Goal: Task Accomplishment & Management: Use online tool/utility

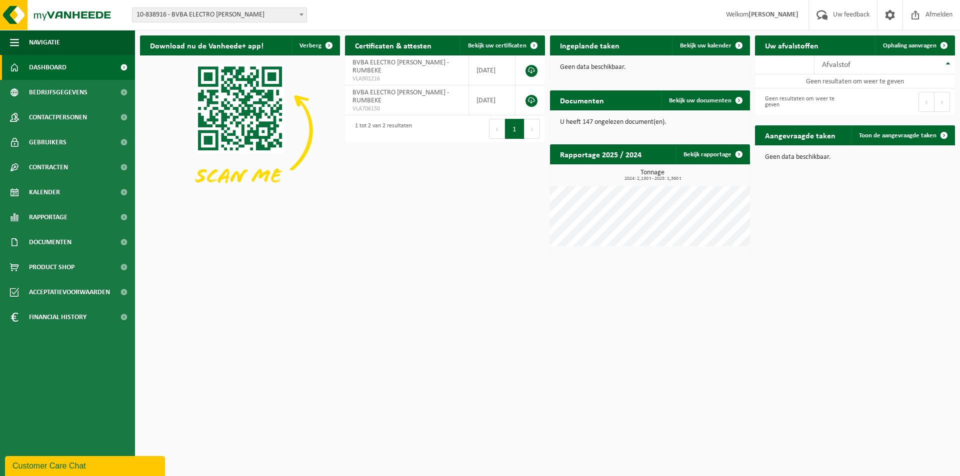
click at [302, 14] on b at bounding box center [301, 14] width 4 height 2
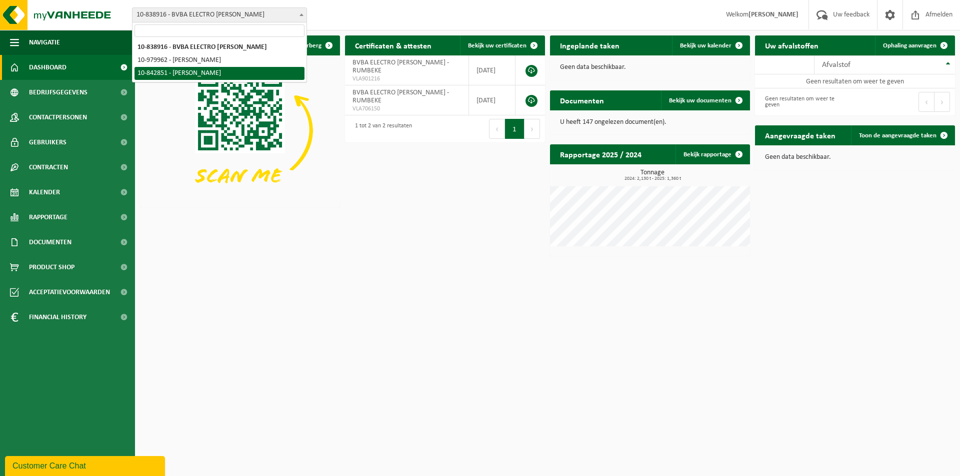
select select "92650"
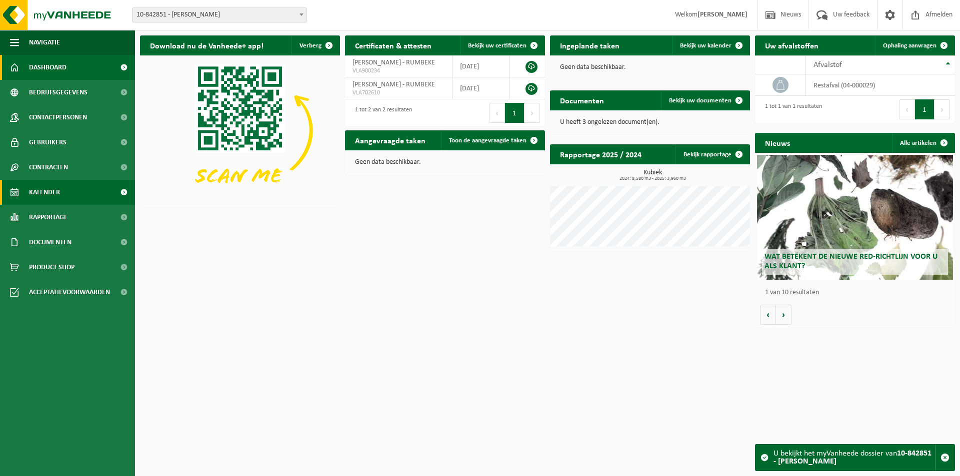
click at [37, 193] on span "Kalender" at bounding box center [44, 192] width 31 height 25
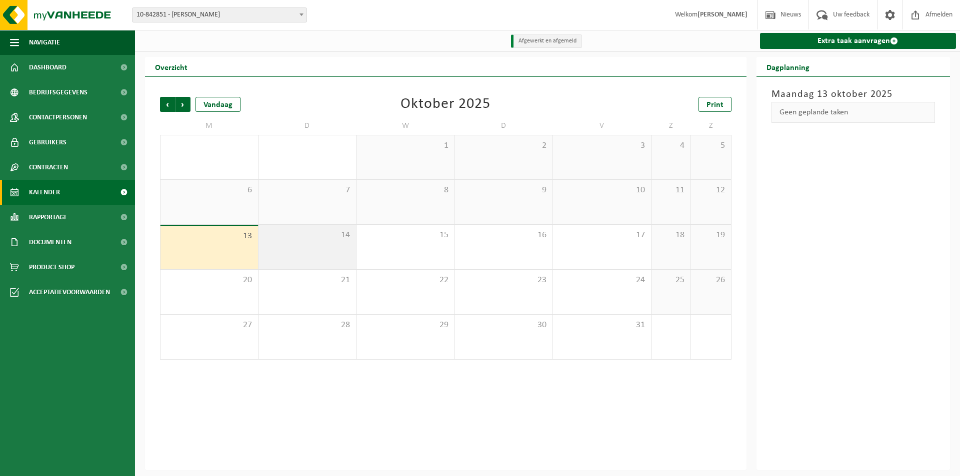
click at [283, 238] on span "14" at bounding box center [307, 235] width 88 height 11
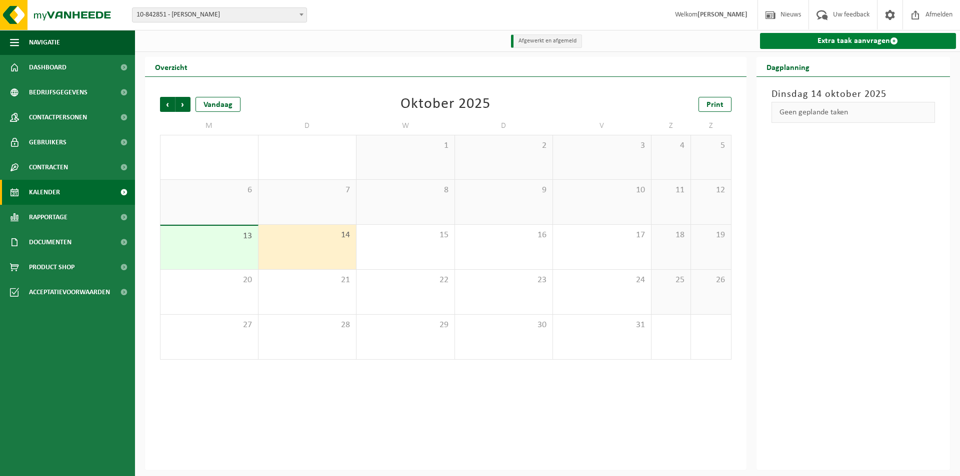
click at [872, 41] on link "Extra taak aanvragen" at bounding box center [858, 41] width 196 height 16
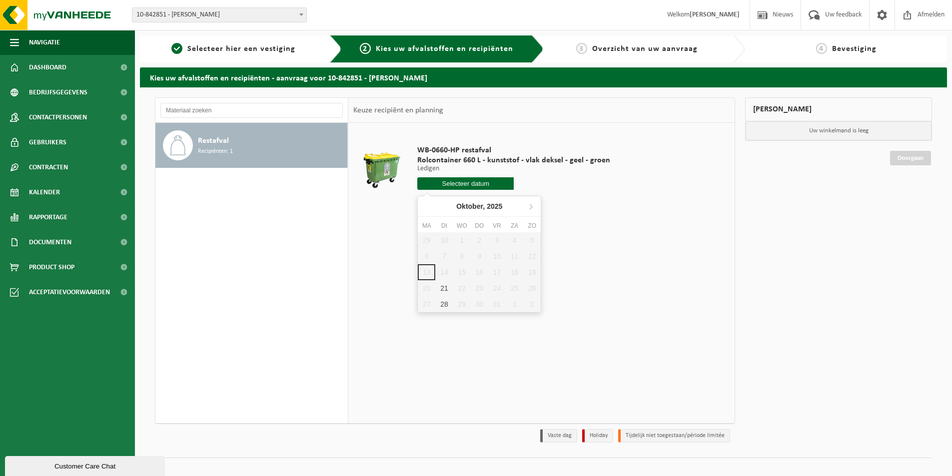
click at [466, 182] on input "text" at bounding box center [465, 183] width 96 height 12
click at [445, 271] on div "29 30 1 2 3 4 5 6 7 8 9 10 11 12 13 14 15 16 17 18 19 20 21 22 23 24 25 26 27 2…" at bounding box center [479, 272] width 123 height 80
click at [444, 287] on div "21" at bounding box center [443, 288] width 17 height 16
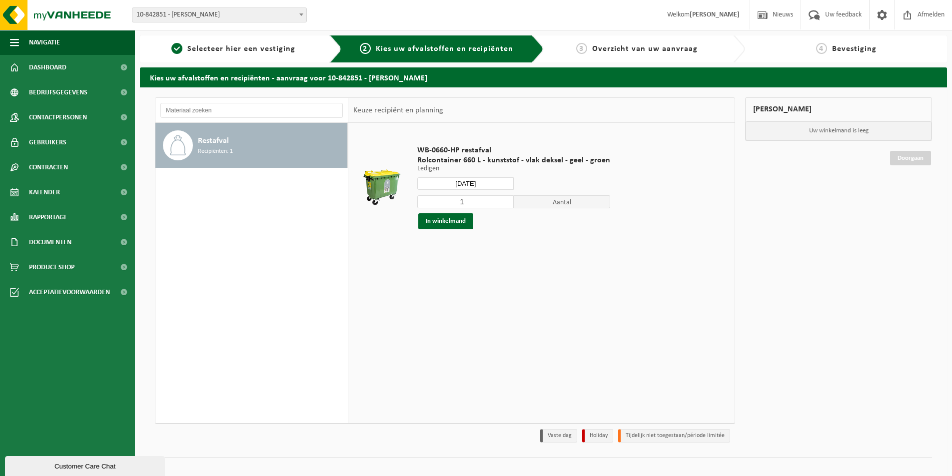
type input "Van 2025-10-21"
click at [450, 220] on button "In winkelmand" at bounding box center [445, 221] width 55 height 16
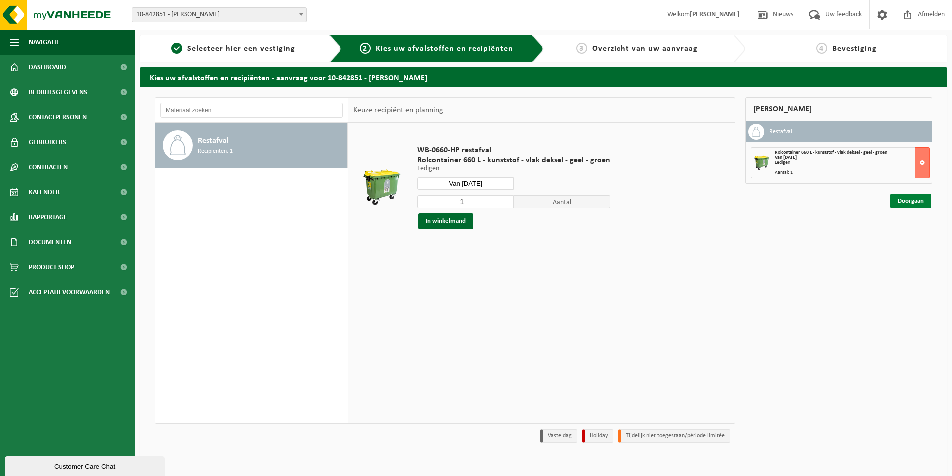
click at [916, 201] on link "Doorgaan" at bounding box center [910, 201] width 41 height 14
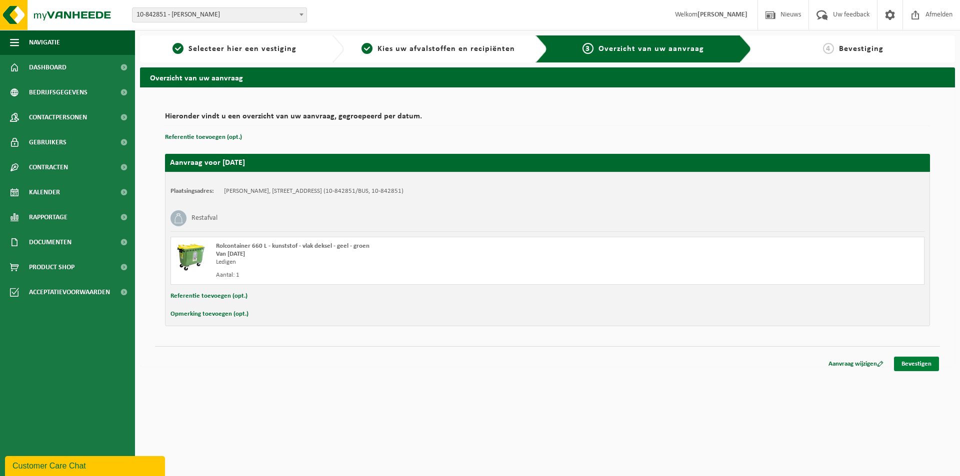
click at [915, 361] on link "Bevestigen" at bounding box center [916, 364] width 45 height 14
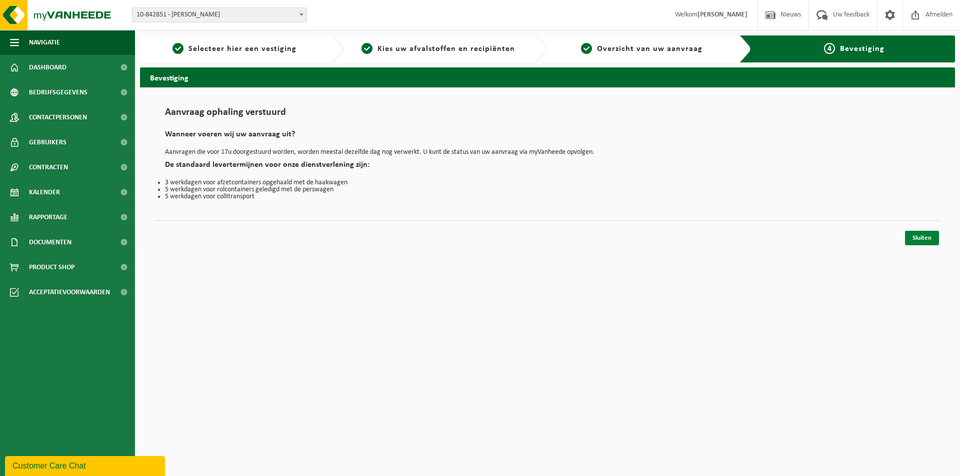
click at [915, 236] on link "Sluiten" at bounding box center [922, 238] width 34 height 14
